Goal: Find specific page/section: Find specific page/section

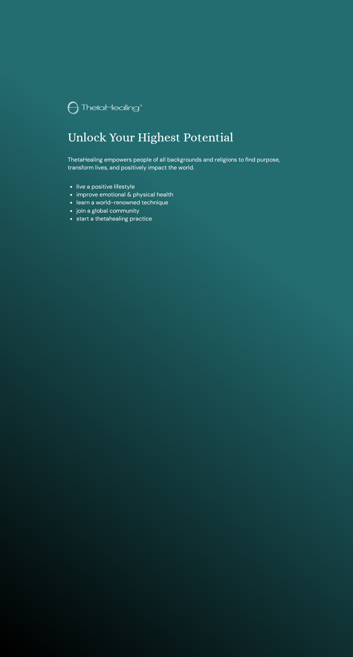
scroll to position [609, 0]
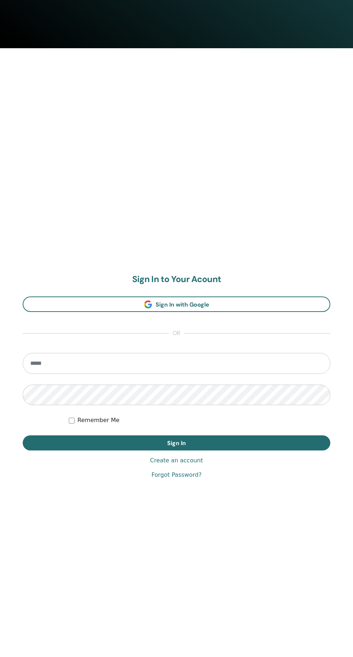
click at [192, 363] on input "email" at bounding box center [176, 363] width 307 height 21
type input "**********"
click at [23, 435] on button "Sign In" at bounding box center [176, 442] width 307 height 15
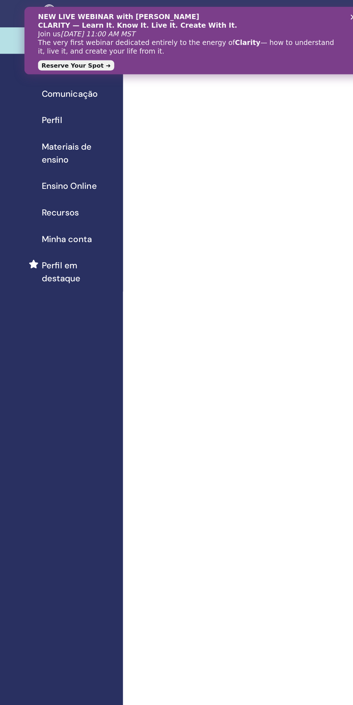
click at [62, 52] on span "Seminários" at bounding box center [66, 56] width 38 height 11
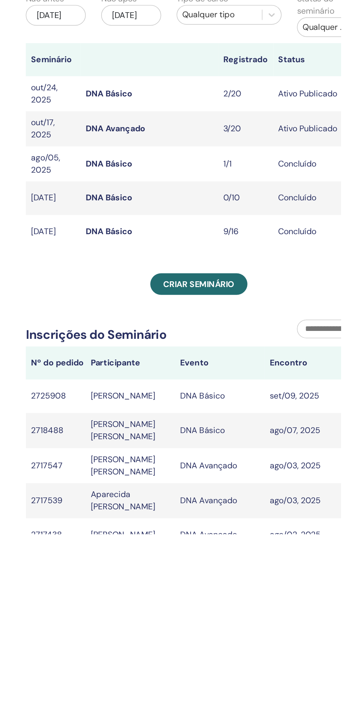
click at [197, 170] on link "DNA Avançado" at bounding box center [195, 172] width 41 height 8
click at [207, 171] on link "DNA Avançado" at bounding box center [195, 172] width 41 height 8
